Goal: Check status

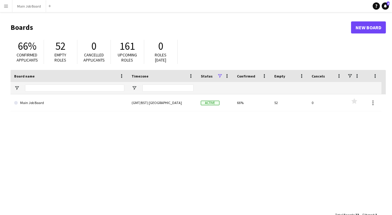
click at [6, 4] on app-icon "Menu" at bounding box center [6, 6] width 5 height 5
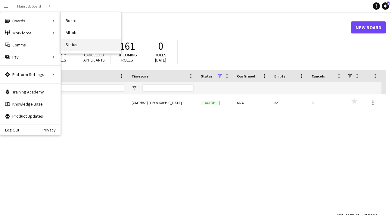
click at [72, 39] on link "Status" at bounding box center [91, 45] width 60 height 12
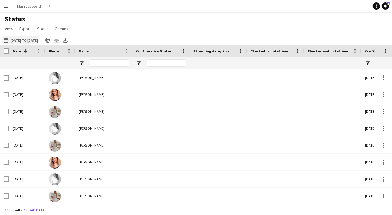
click at [22, 37] on button "This Week [DATE] to [DATE]" at bounding box center [20, 39] width 37 height 7
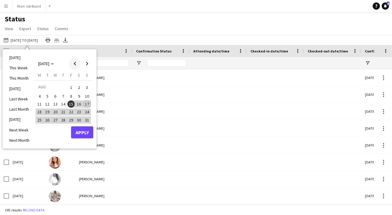
click at [76, 64] on span "Previous month" at bounding box center [75, 64] width 12 height 12
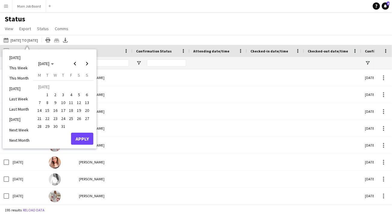
click at [49, 110] on span "15" at bounding box center [47, 110] width 7 height 7
click at [89, 62] on span "Next month" at bounding box center [87, 64] width 12 height 12
click at [64, 102] on span "14" at bounding box center [63, 103] width 7 height 7
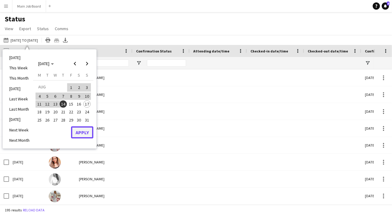
click at [82, 134] on button "Apply" at bounding box center [82, 132] width 22 height 12
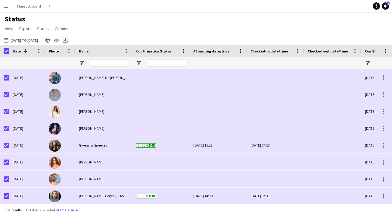
click at [69, 42] on div "Export XLSX" at bounding box center [65, 39] width 7 height 7
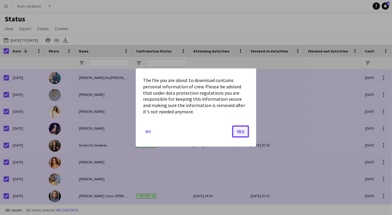
click at [238, 128] on button "Yes" at bounding box center [240, 131] width 17 height 12
